Goal: Task Accomplishment & Management: Use online tool/utility

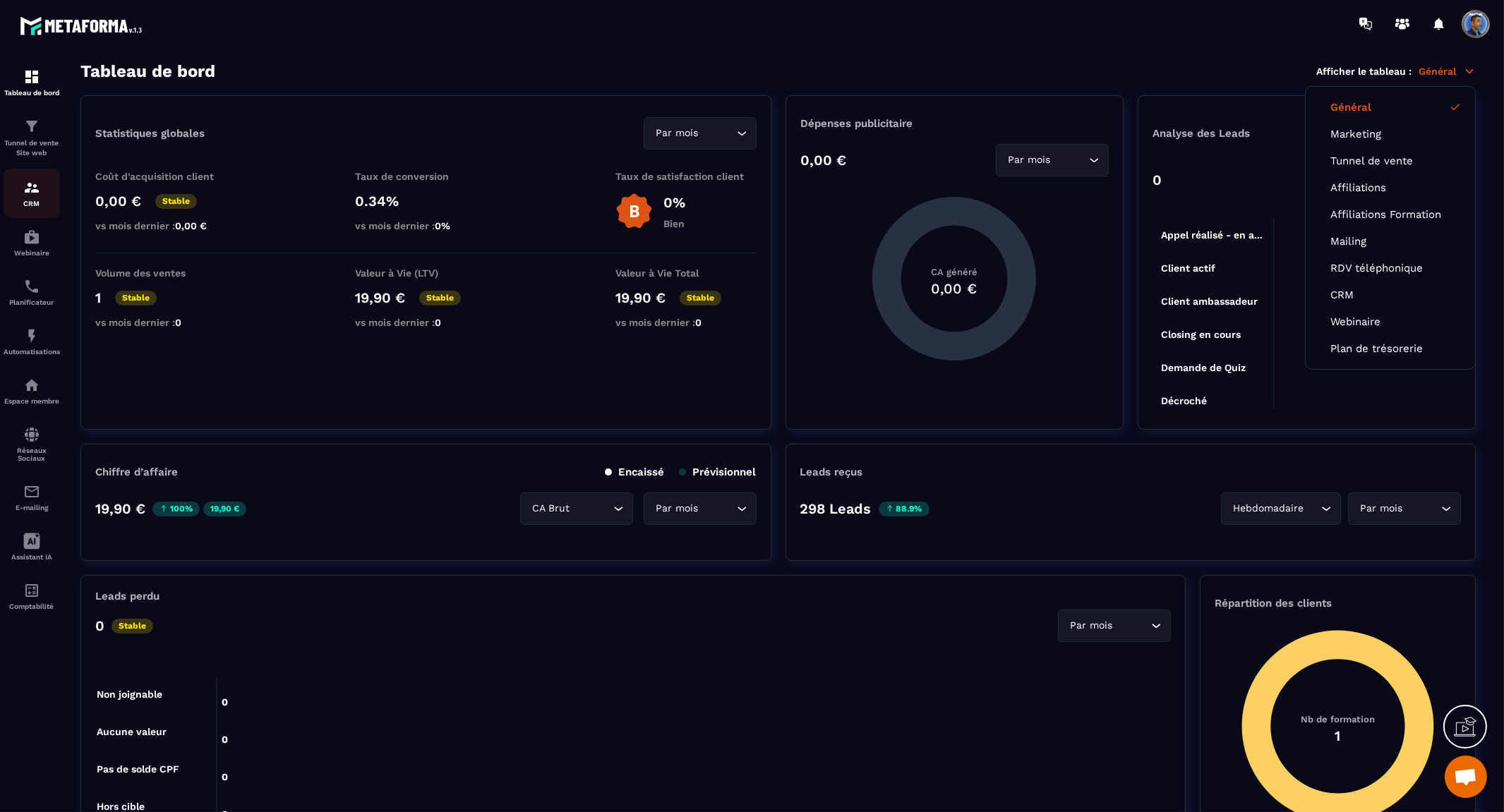
scroll to position [7035, 0]
click at [31, 137] on div "Tunnel de vente Site web" at bounding box center [31, 138] width 56 height 40
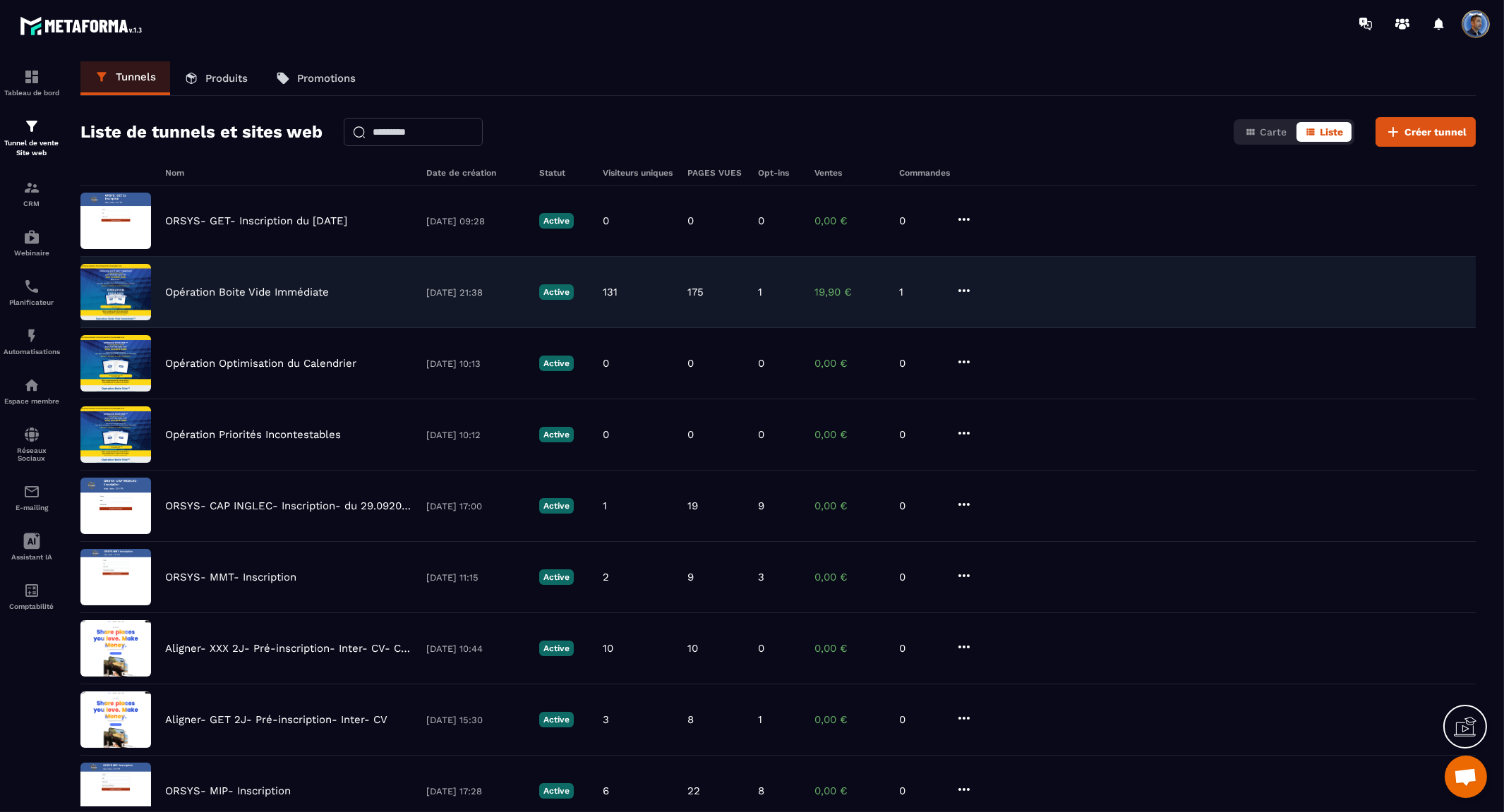
click at [284, 286] on p "Opération Boite Vide Immédiate" at bounding box center [247, 292] width 164 height 12
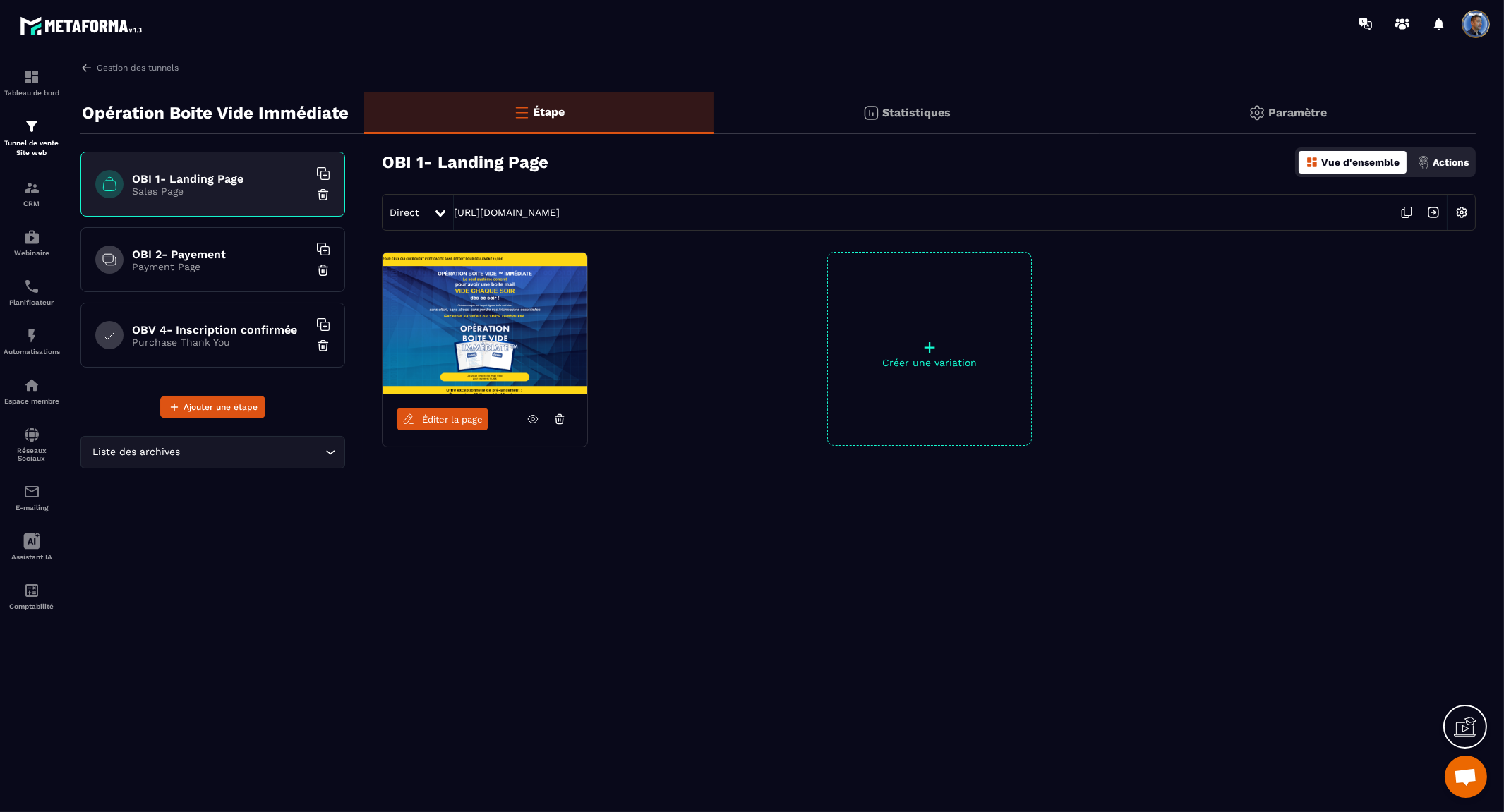
click at [474, 421] on span "Éditer la page" at bounding box center [452, 419] width 60 height 11
